Goal: Information Seeking & Learning: Learn about a topic

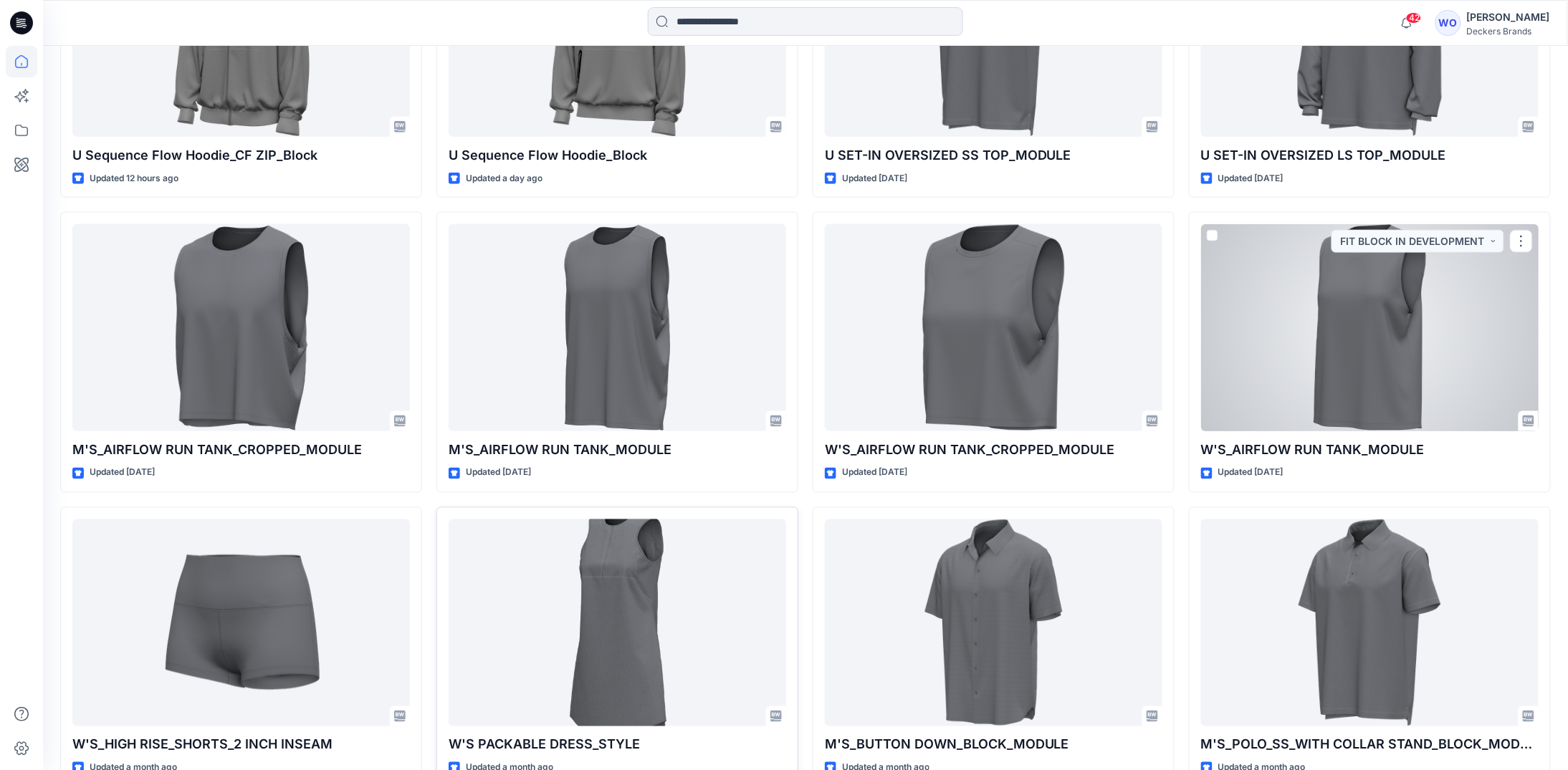
scroll to position [574, 0]
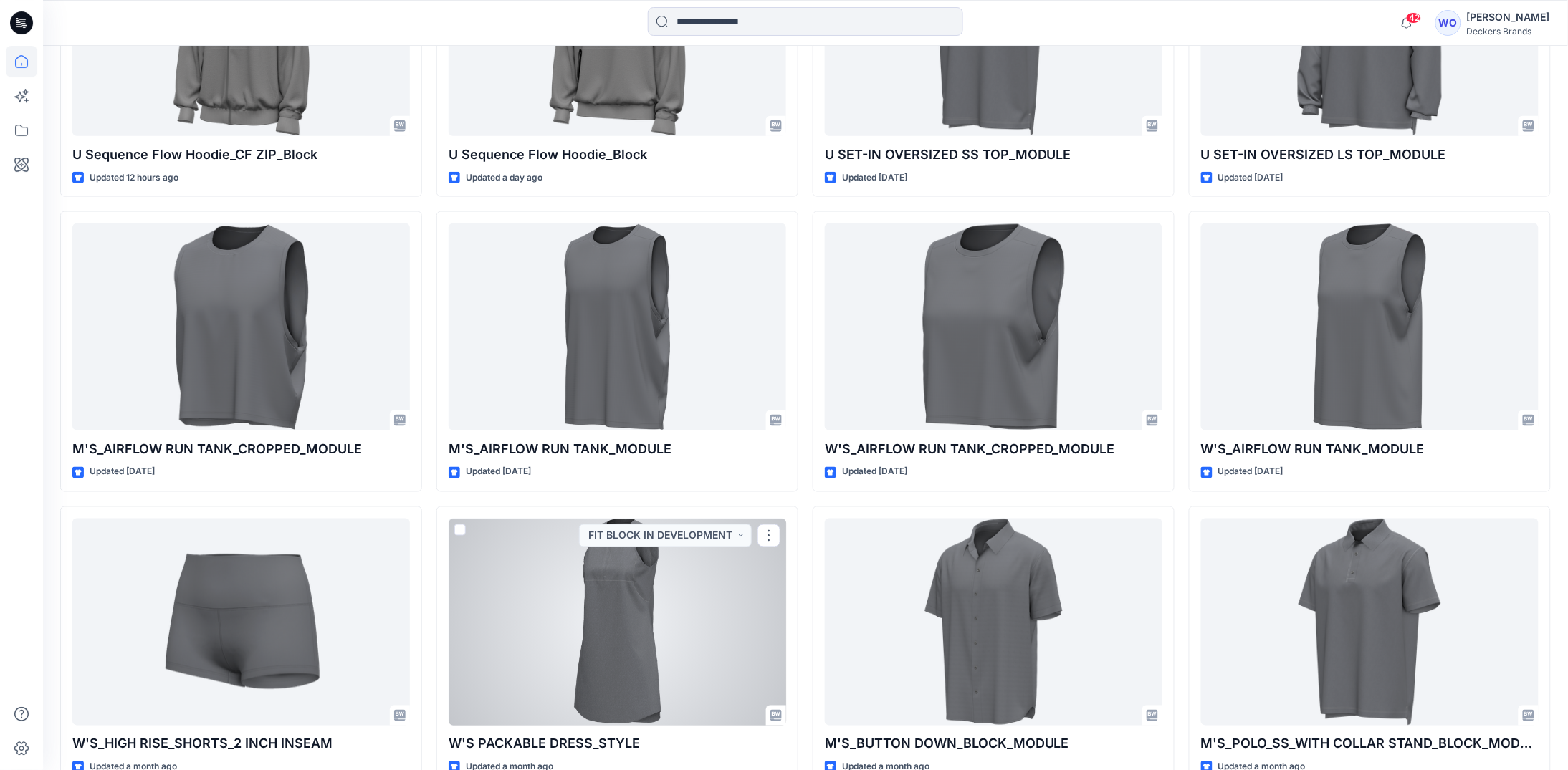
click at [624, 612] on div at bounding box center [618, 622] width 338 height 207
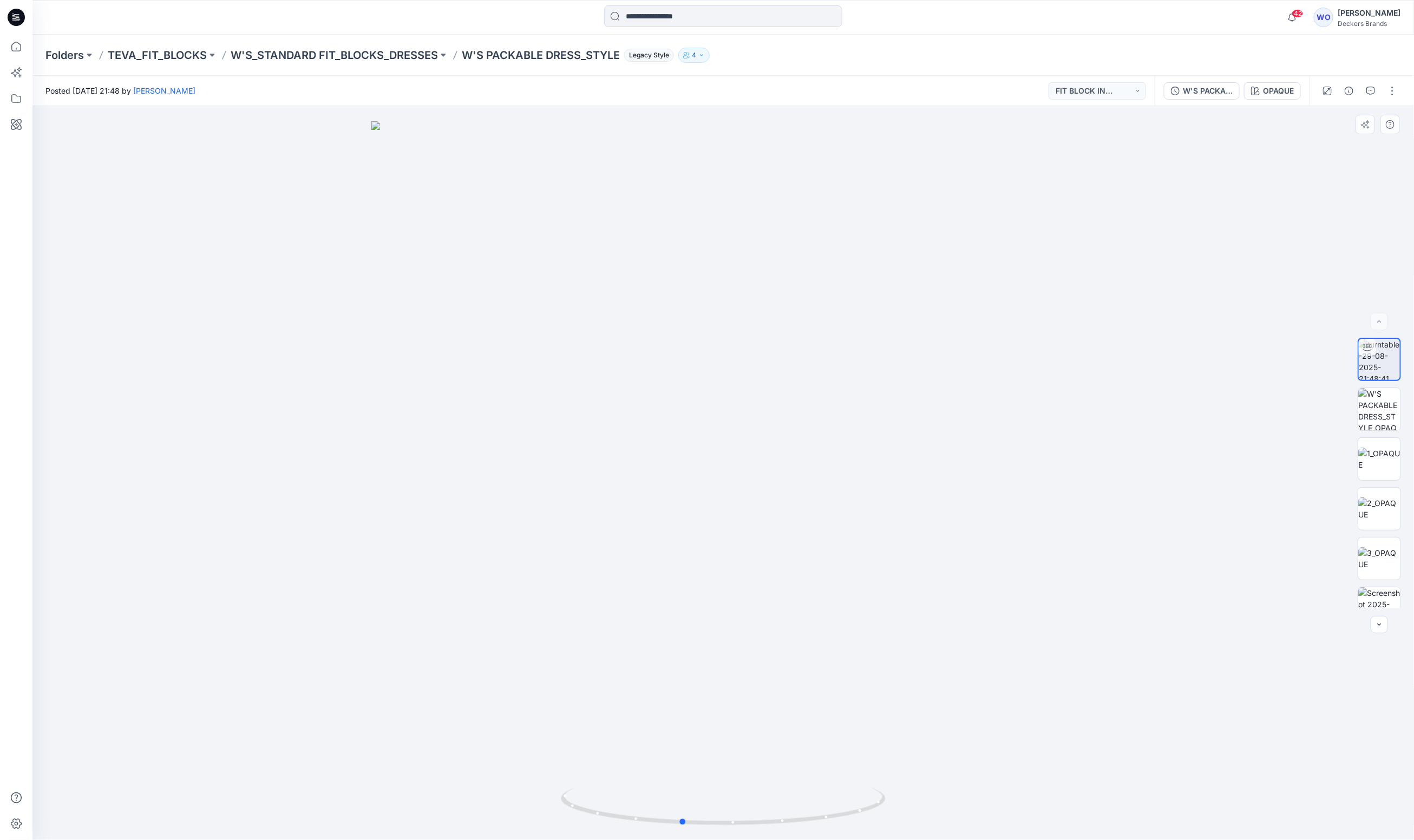
drag, startPoint x: 801, startPoint y: 373, endPoint x: 745, endPoint y: 396, distance: 60.5
click at [745, 396] on div at bounding box center [723, 473] width 1381 height 734
drag, startPoint x: 745, startPoint y: 396, endPoint x: 669, endPoint y: 403, distance: 76.3
click at [669, 403] on div at bounding box center [723, 473] width 1381 height 734
drag, startPoint x: 724, startPoint y: 345, endPoint x: 622, endPoint y: 362, distance: 103.4
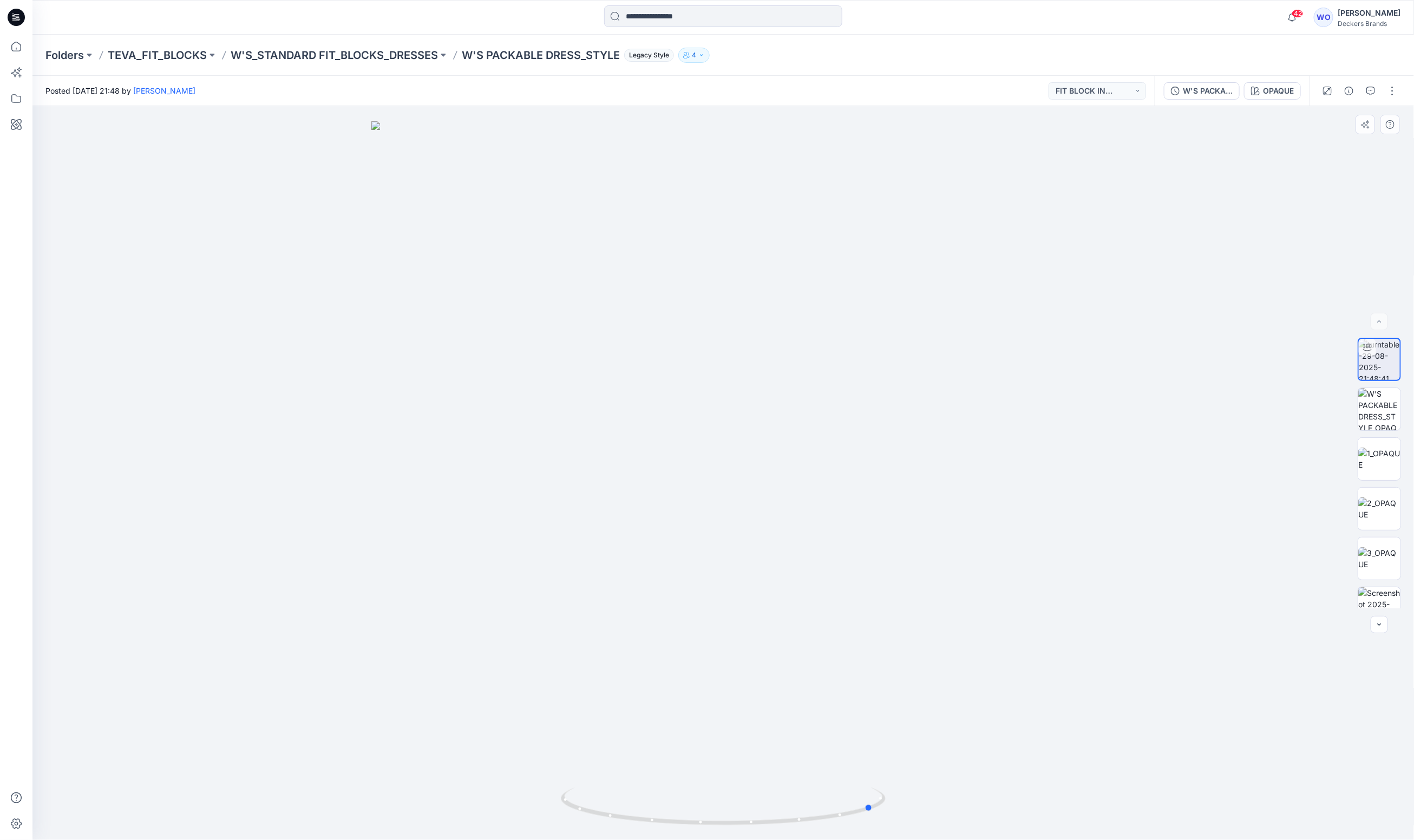
click at [622, 362] on div at bounding box center [723, 473] width 1381 height 734
click at [741, 314] on div at bounding box center [723, 473] width 1381 height 734
drag, startPoint x: 741, startPoint y: 314, endPoint x: 654, endPoint y: 331, distance: 88.6
click at [653, 330] on div at bounding box center [723, 473] width 1381 height 734
drag, startPoint x: 718, startPoint y: 370, endPoint x: 667, endPoint y: 372, distance: 51.0
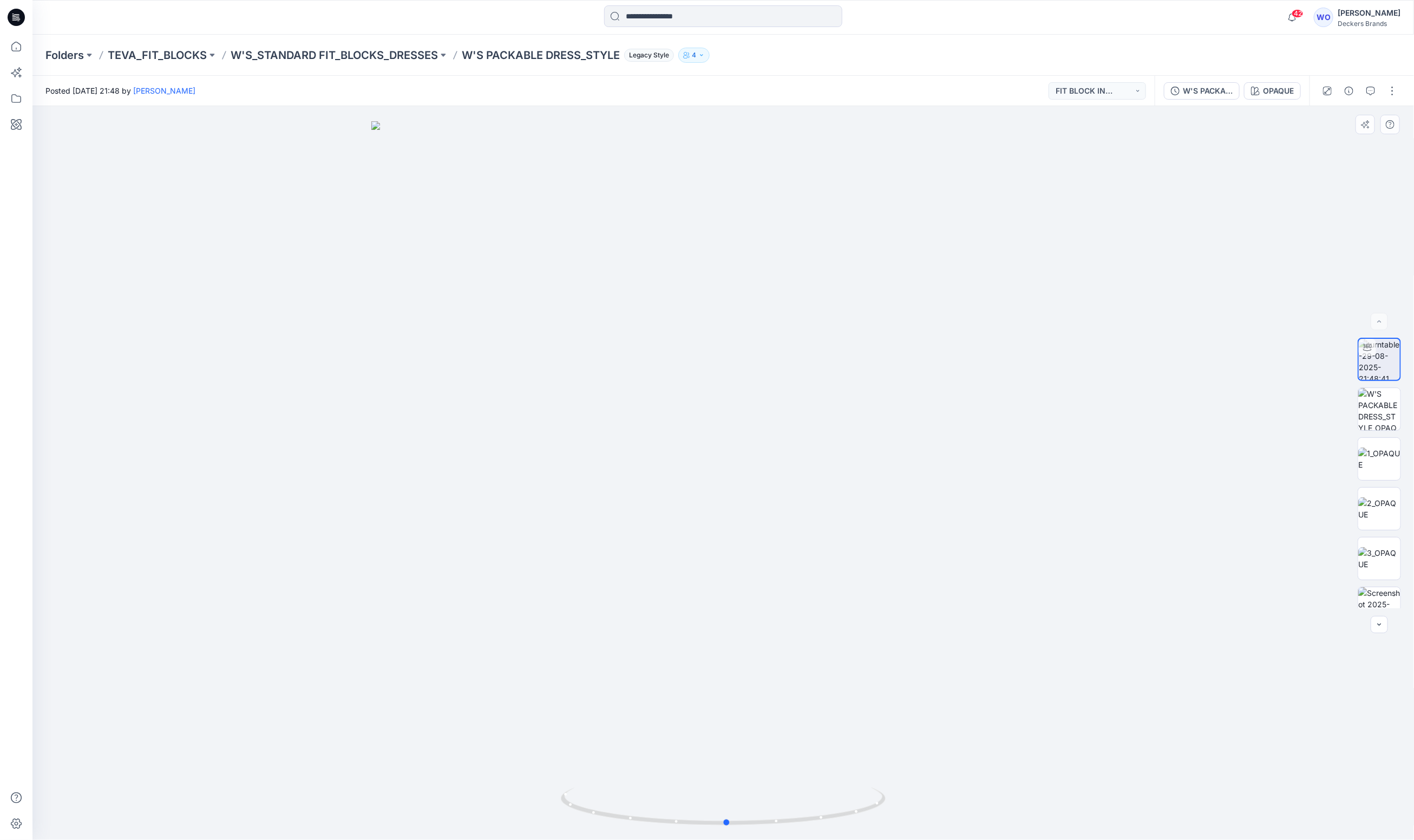
click at [667, 372] on div at bounding box center [723, 473] width 1381 height 734
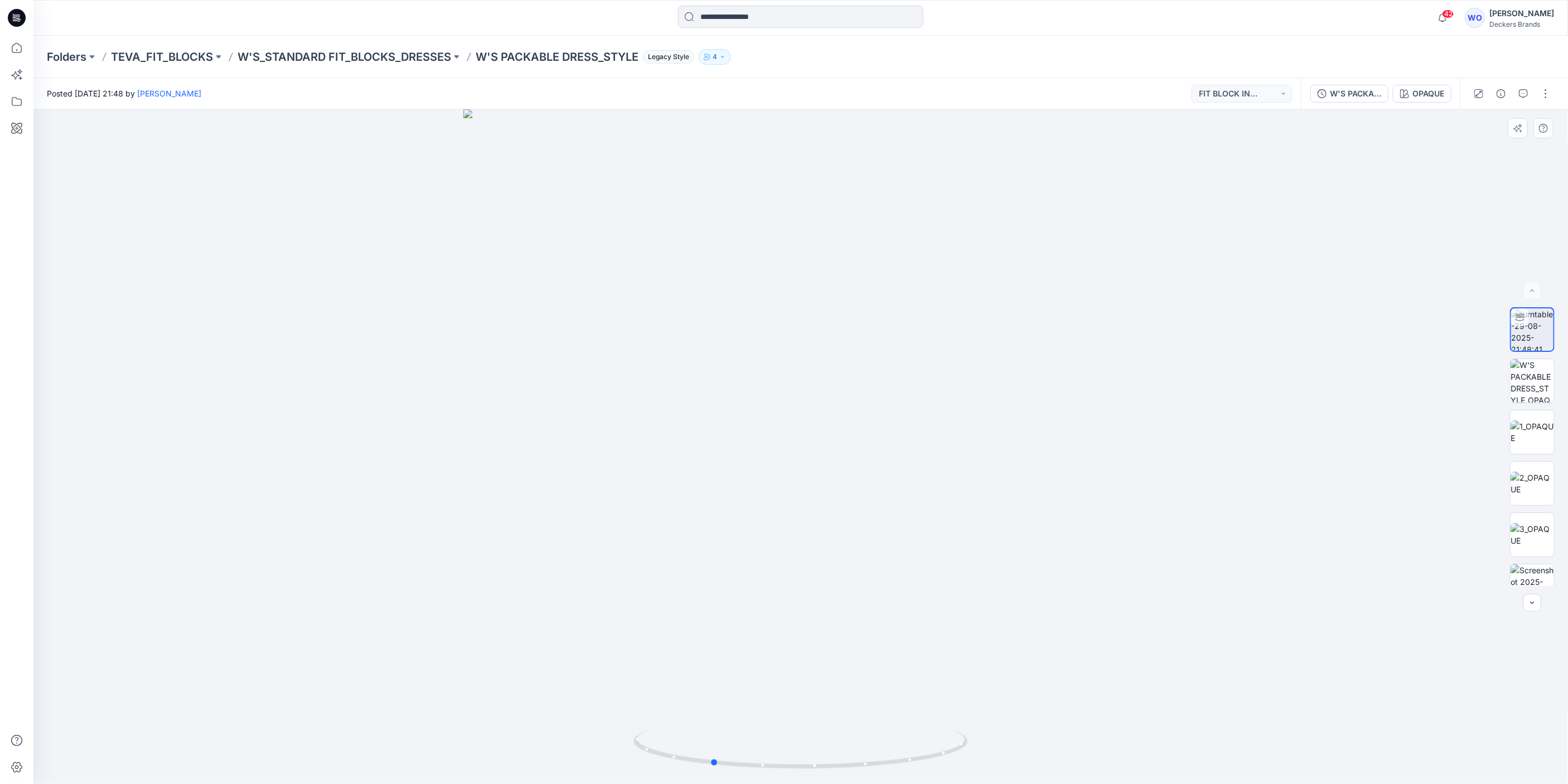
drag, startPoint x: 813, startPoint y: 336, endPoint x: 884, endPoint y: 336, distance: 71.0
click at [884, 336] on div at bounding box center [800, 447] width 1534 height 675
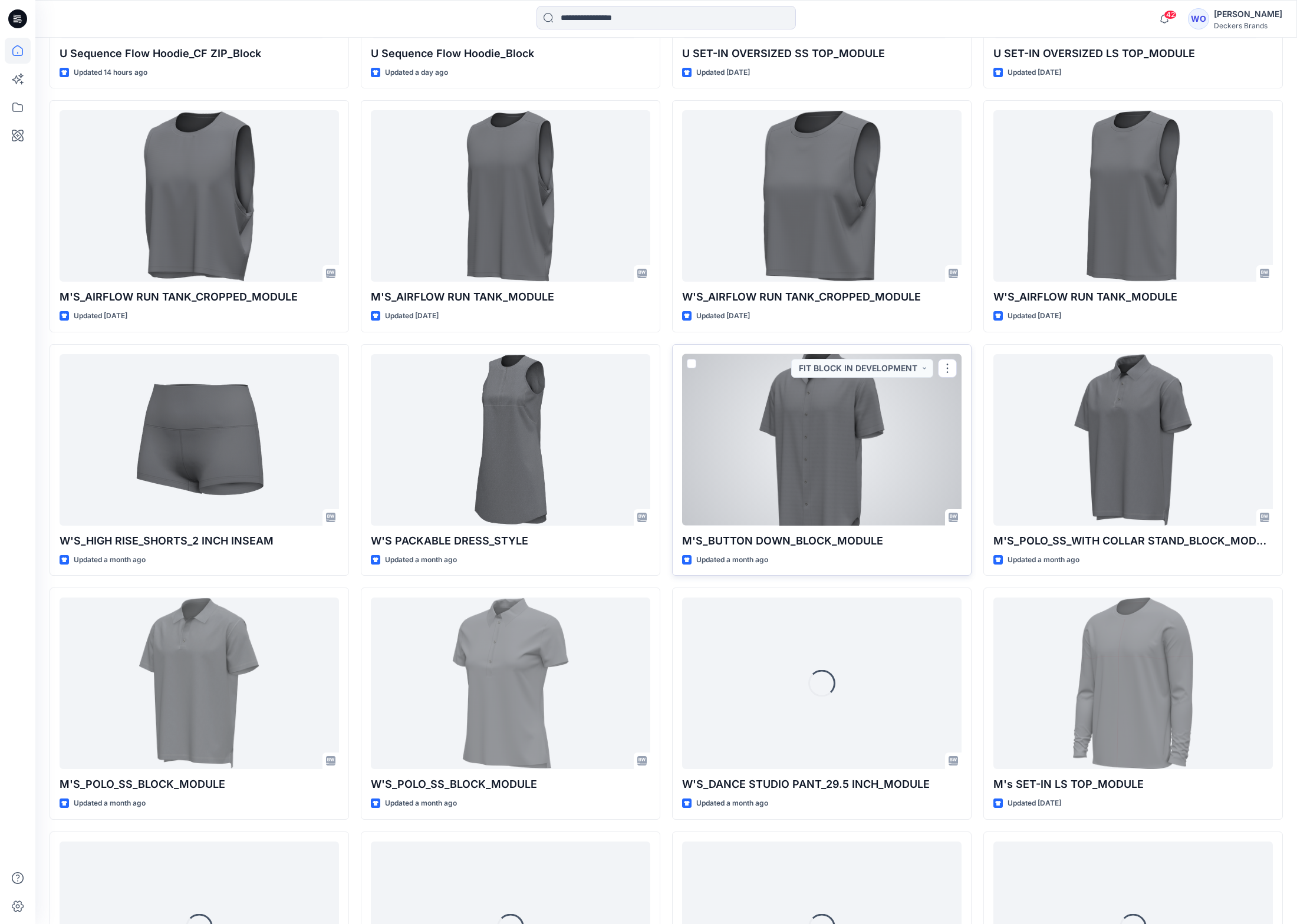
scroll to position [551, 0]
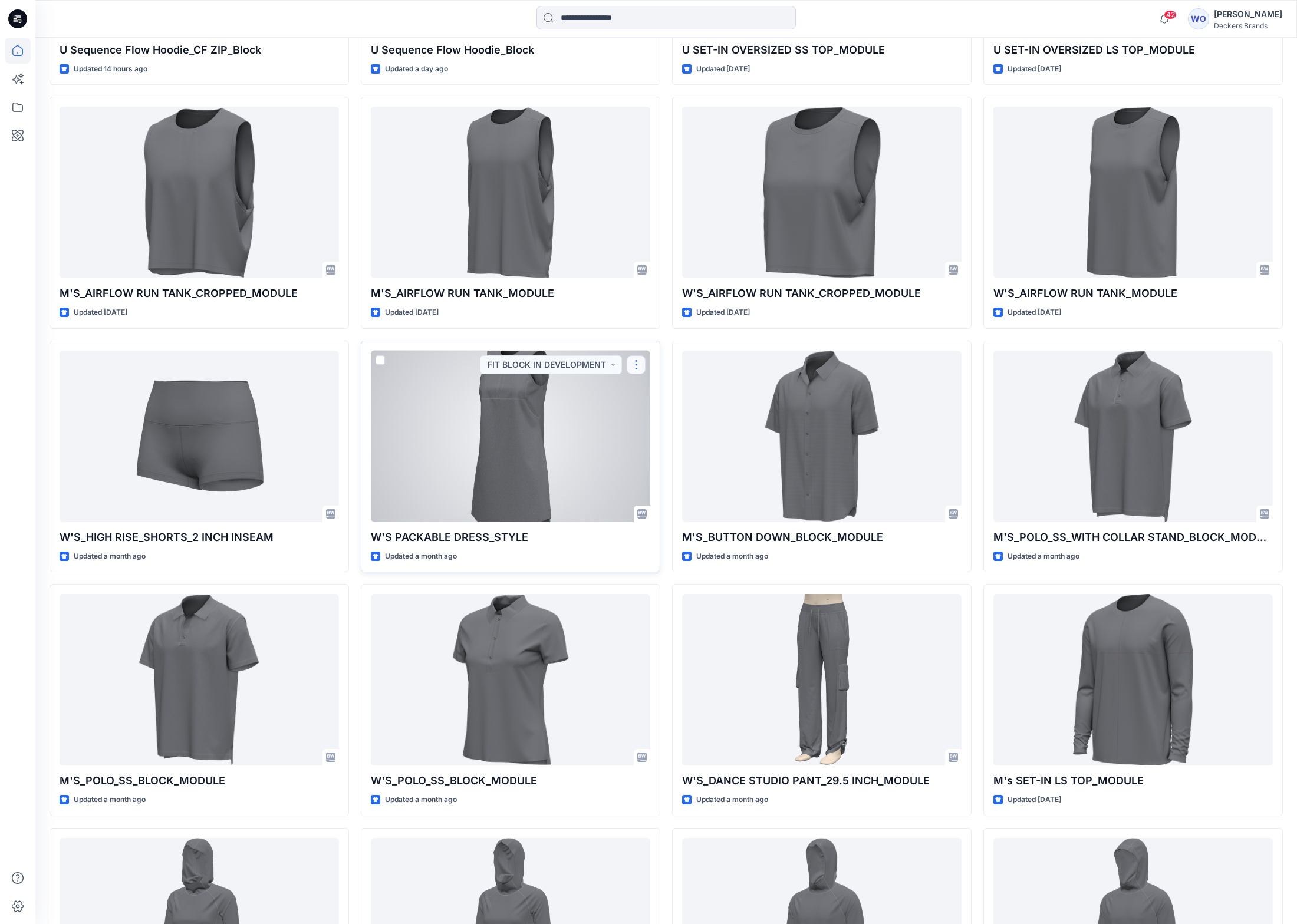
click at [637, 368] on button "button" at bounding box center [636, 364] width 19 height 19
click at [535, 395] on div at bounding box center [510, 436] width 279 height 171
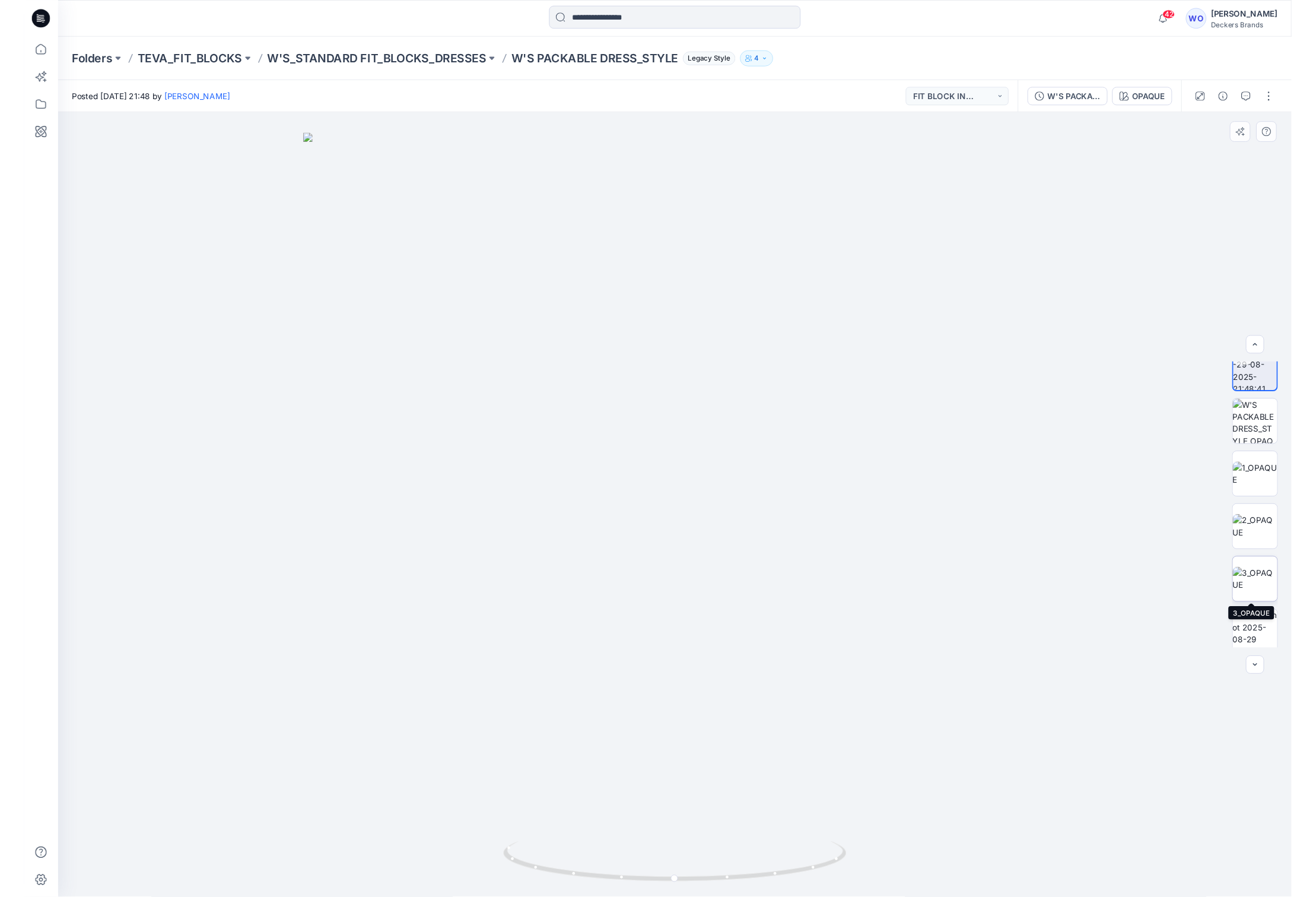
scroll to position [78, 0]
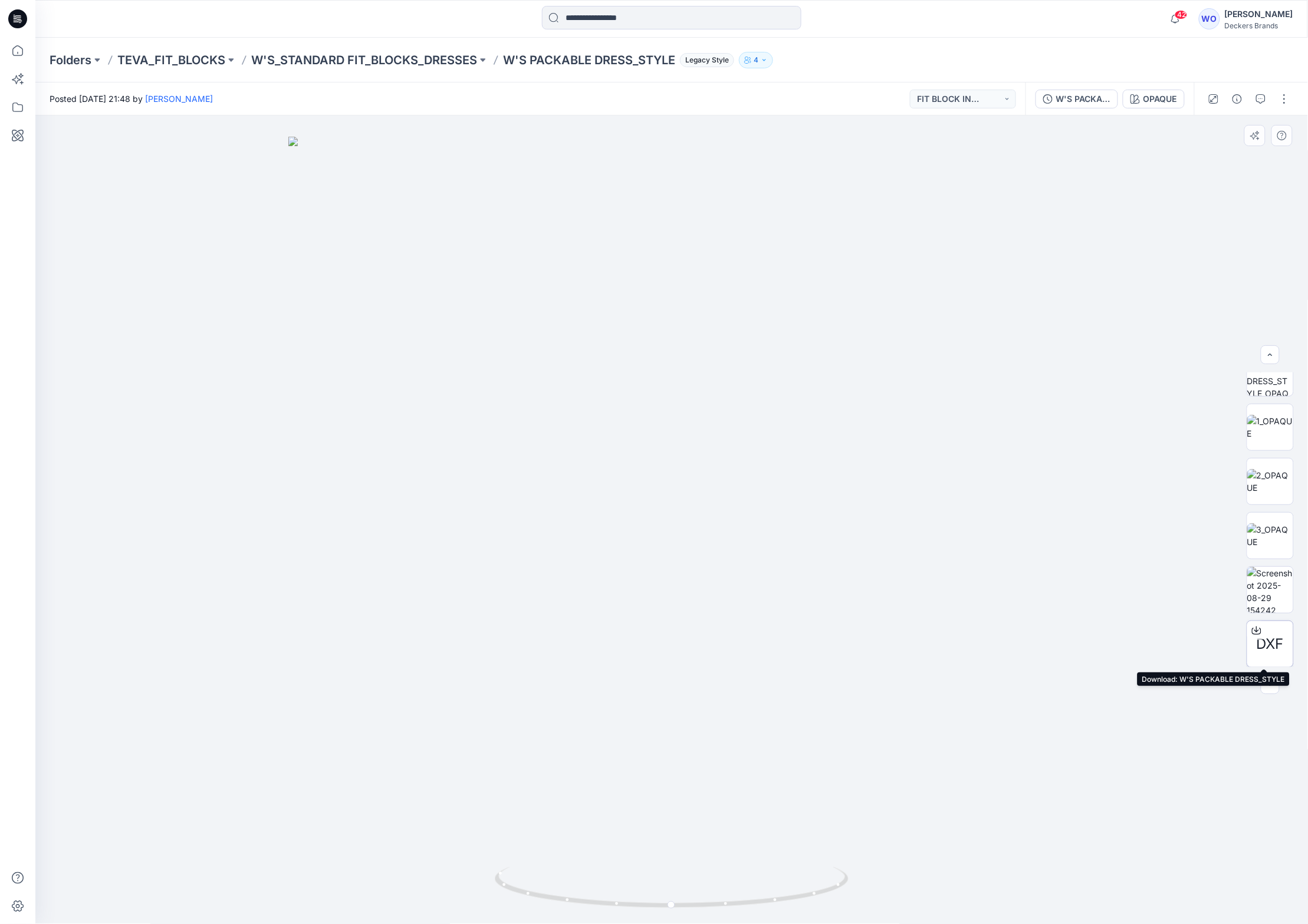
click at [1255, 627] on icon at bounding box center [1256, 630] width 9 height 9
